Goal: Find specific page/section: Find specific page/section

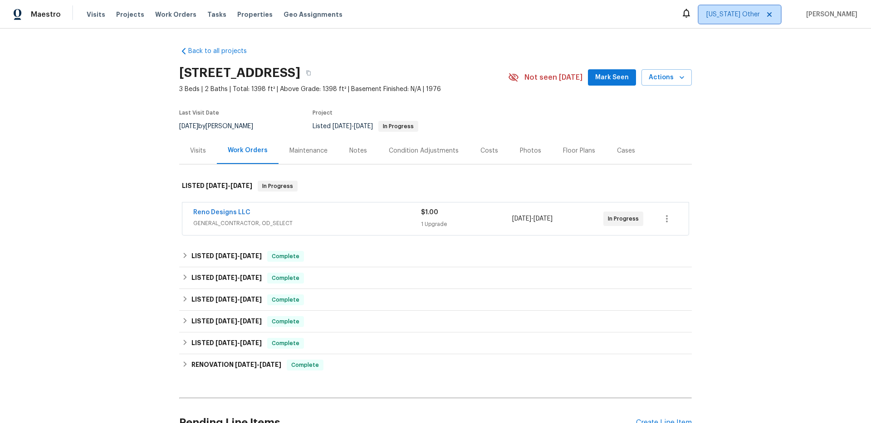
click at [754, 17] on span "[US_STATE] Other" at bounding box center [733, 14] width 54 height 9
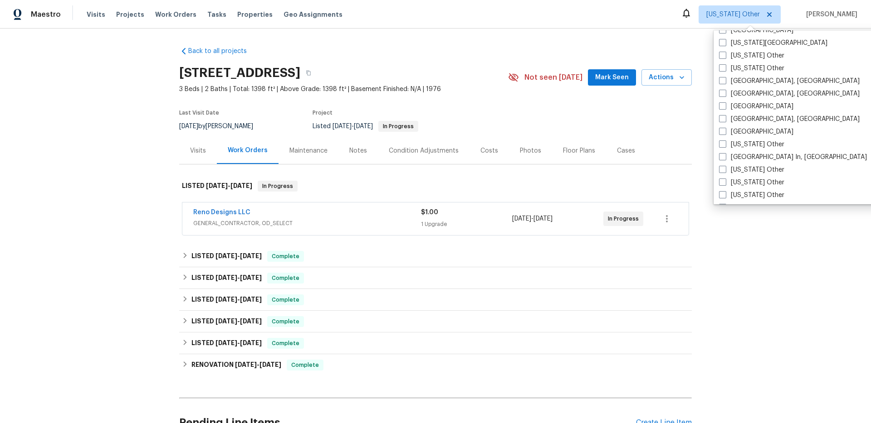
scroll to position [558, 0]
click at [740, 41] on label "[US_STATE][GEOGRAPHIC_DATA]" at bounding box center [773, 41] width 108 height 9
click at [725, 41] on input "[US_STATE][GEOGRAPHIC_DATA]" at bounding box center [722, 40] width 6 height 6
checkbox input "true"
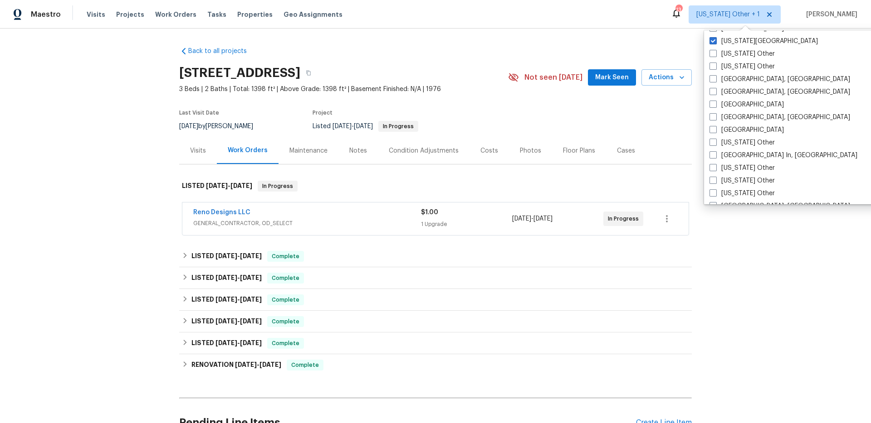
click at [619, 37] on div "Back to all projects [STREET_ADDRESS] 3 Beds | 2 Baths | Total: 1398 ft² | Abov…" at bounding box center [435, 226] width 871 height 395
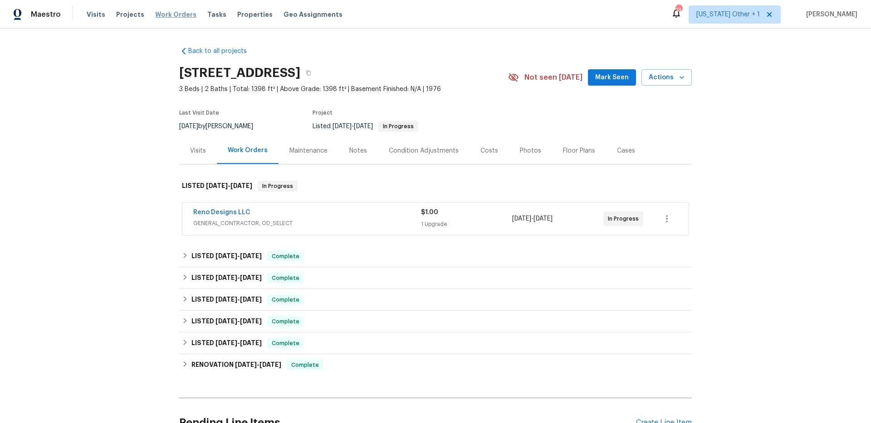
drag, startPoint x: 157, startPoint y: 16, endPoint x: 180, endPoint y: 17, distance: 22.7
click at [157, 16] on span "Work Orders" at bounding box center [175, 14] width 41 height 9
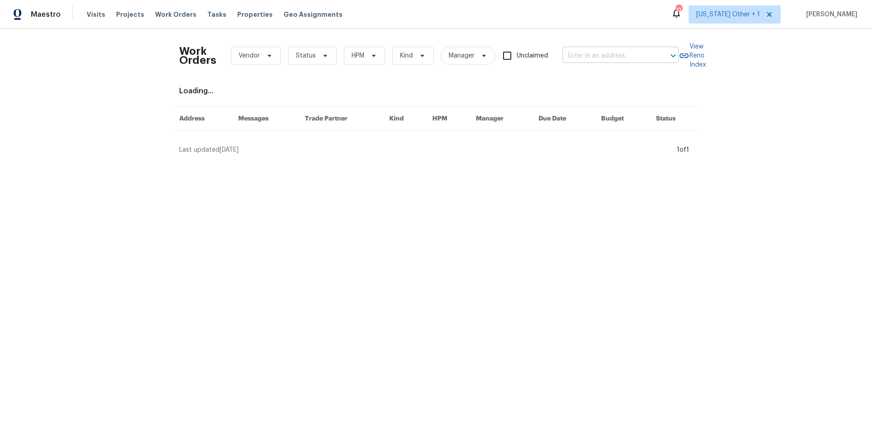
click at [633, 56] on input "text" at bounding box center [607, 56] width 91 height 14
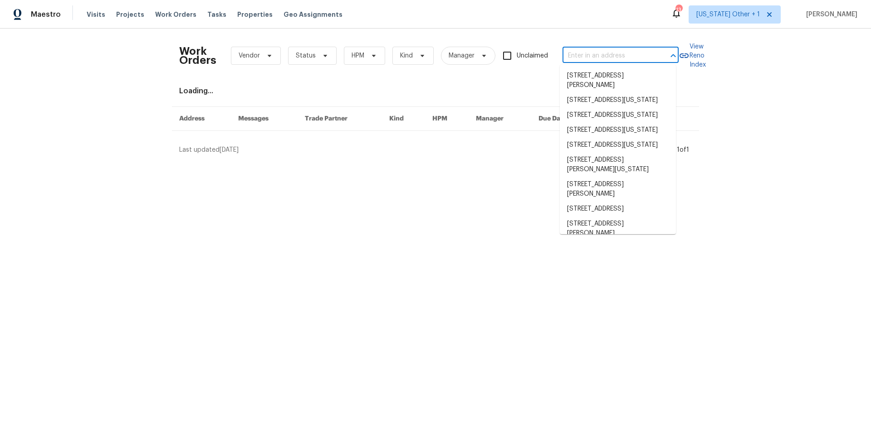
paste input "[STREET_ADDRESS][PERSON_NAME]"
type input "[STREET_ADDRESS][PERSON_NAME]"
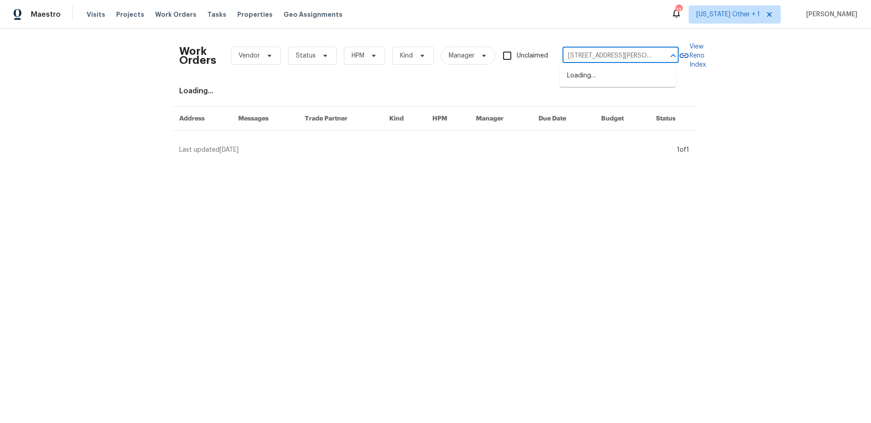
scroll to position [0, 22]
click at [600, 70] on li "[STREET_ADDRESS][PERSON_NAME]" at bounding box center [618, 80] width 116 height 24
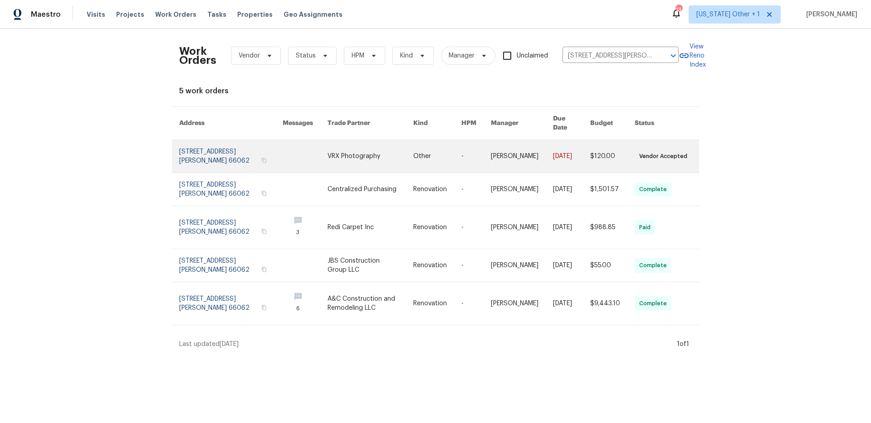
click at [327, 149] on link at bounding box center [370, 156] width 86 height 33
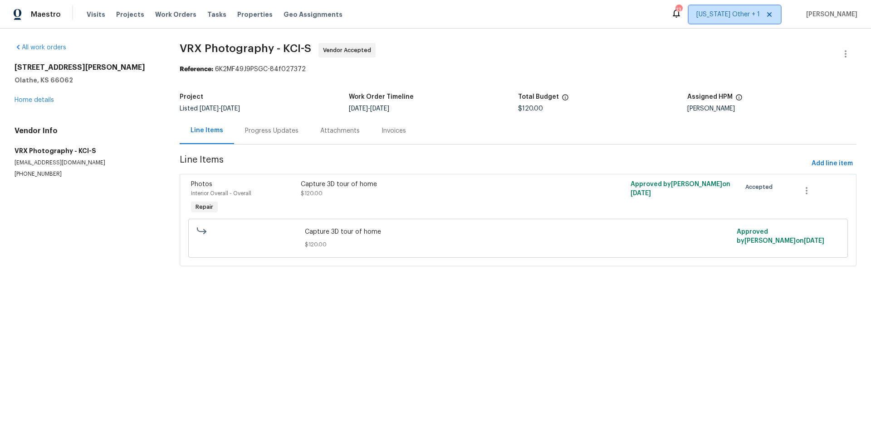
click at [759, 13] on span "[US_STATE] Other + 1" at bounding box center [727, 14] width 63 height 9
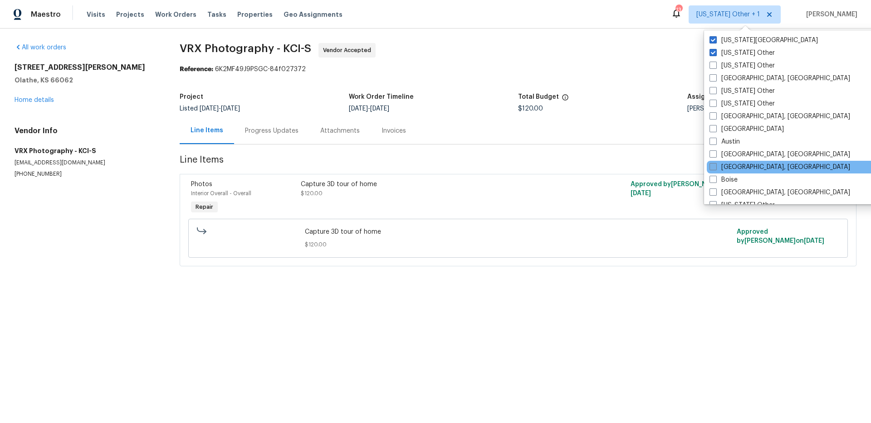
click at [751, 166] on label "[GEOGRAPHIC_DATA], [GEOGRAPHIC_DATA]" at bounding box center [779, 167] width 141 height 9
click at [715, 166] on input "[GEOGRAPHIC_DATA], [GEOGRAPHIC_DATA]" at bounding box center [712, 166] width 6 height 6
checkbox input "true"
click at [612, 68] on div "Reference: 6K2MF49J9PSGC-84f027372" at bounding box center [518, 69] width 677 height 9
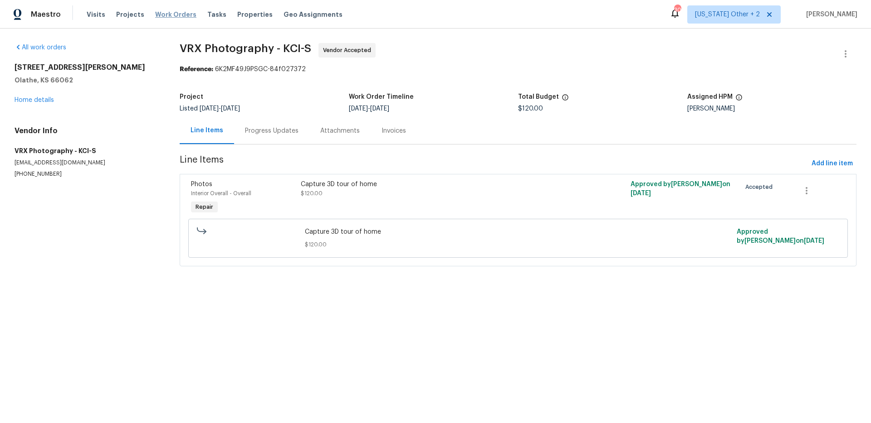
click at [175, 13] on span "Work Orders" at bounding box center [175, 14] width 41 height 9
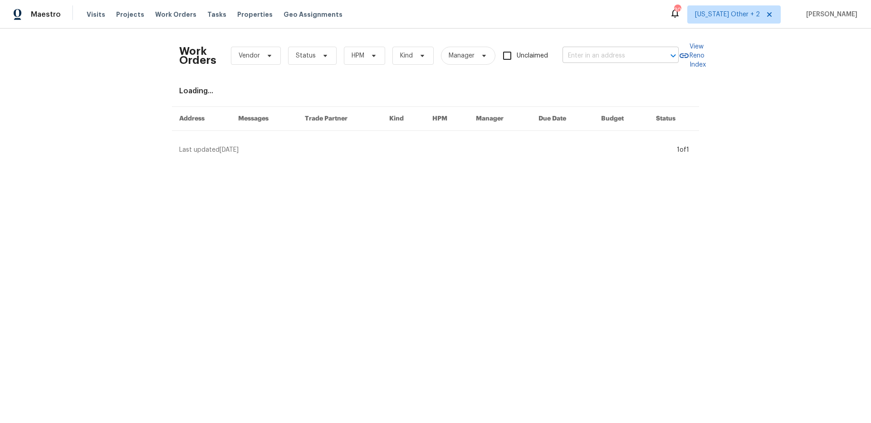
click at [655, 50] on div at bounding box center [667, 55] width 24 height 13
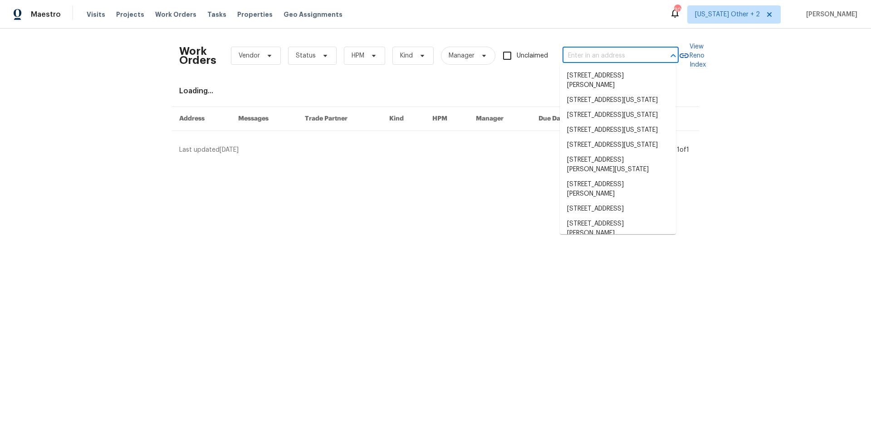
paste input "[STREET_ADDRESS]"
type input "[STREET_ADDRESS]"
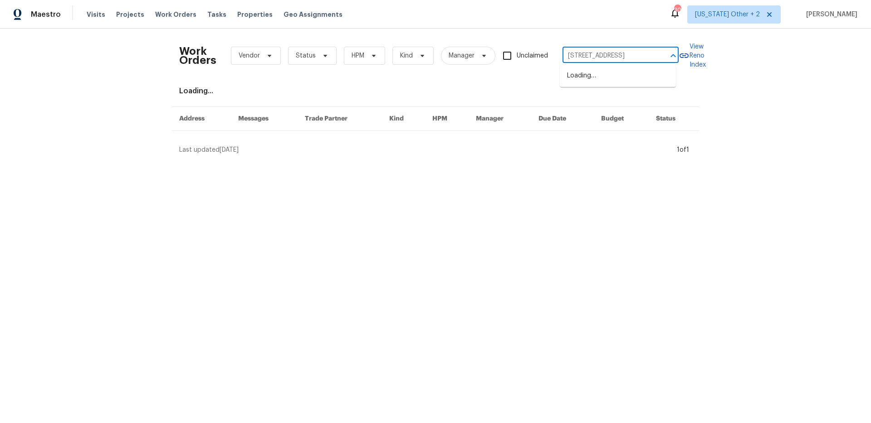
scroll to position [0, 31]
click at [633, 81] on li "[STREET_ADDRESS]" at bounding box center [618, 75] width 116 height 15
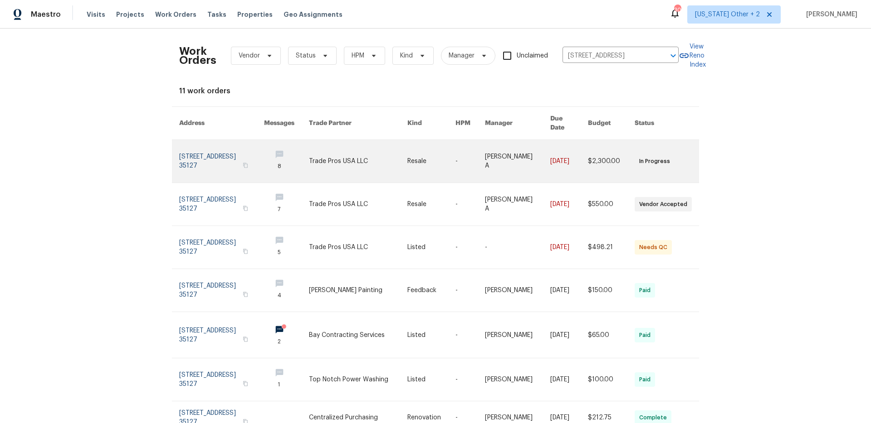
click at [394, 155] on link at bounding box center [358, 161] width 98 height 43
